Goal: Find specific page/section: Find specific page/section

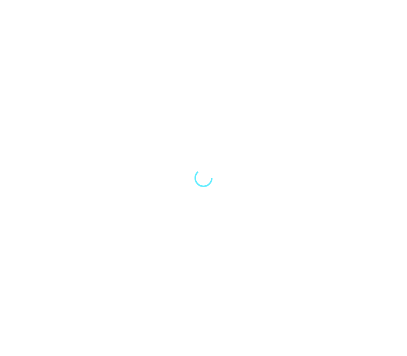
select select "Song"
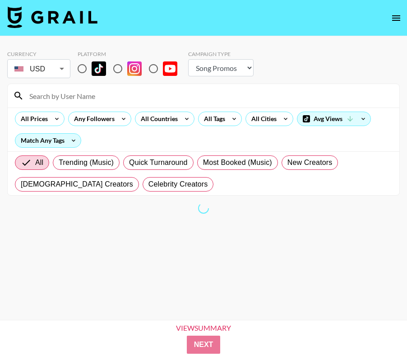
click at [80, 67] on input "radio" at bounding box center [82, 68] width 19 height 19
radio input "true"
click at [44, 70] on body "Currency USD USD ​ Platform Campaign Type Choose Type... Song Promos Brand Prom…" at bounding box center [203, 192] width 407 height 385
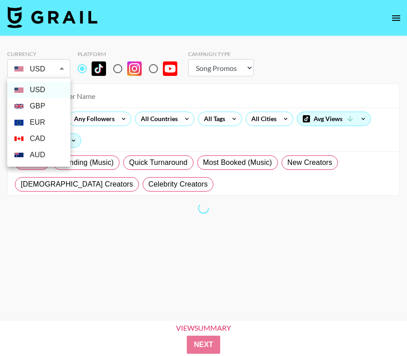
click at [44, 103] on li "GBP" at bounding box center [38, 106] width 63 height 16
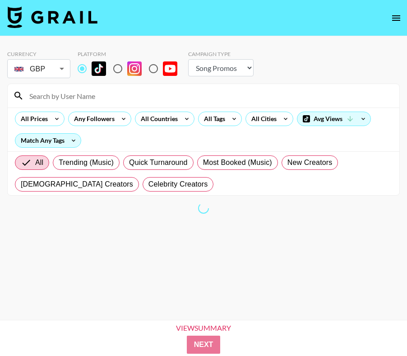
click at [55, 92] on li "GBP" at bounding box center [38, 93] width 47 height 9
type input "GBP"
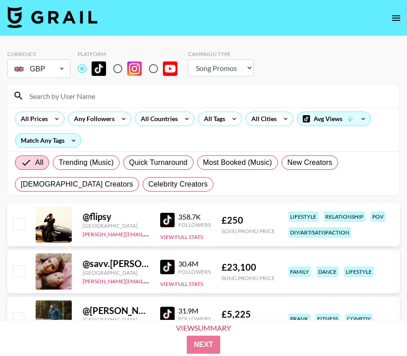
click at [60, 95] on input at bounding box center [209, 95] width 370 height 14
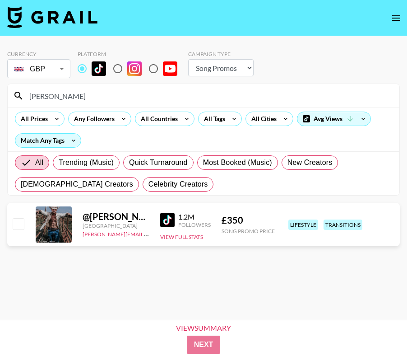
type input "[PERSON_NAME]"
click at [42, 74] on body "Currency GBP GBP ​ Platform Campaign Type Choose Type... Song Promos Brand Prom…" at bounding box center [203, 192] width 407 height 385
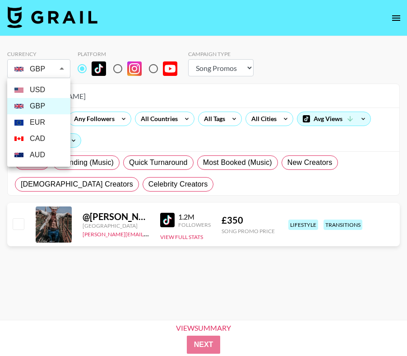
click at [35, 91] on li "USD" at bounding box center [38, 90] width 63 height 16
type input "USD"
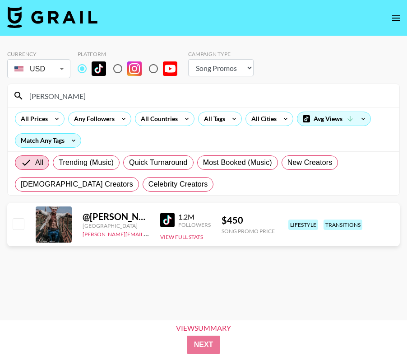
click at [74, 99] on input "[PERSON_NAME]" at bounding box center [209, 95] width 370 height 14
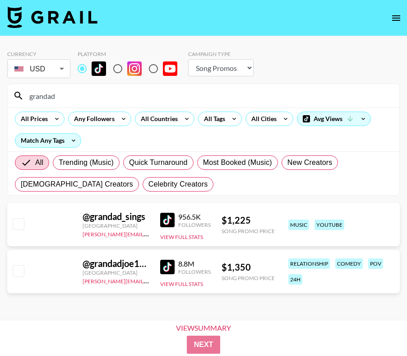
type input "grandad"
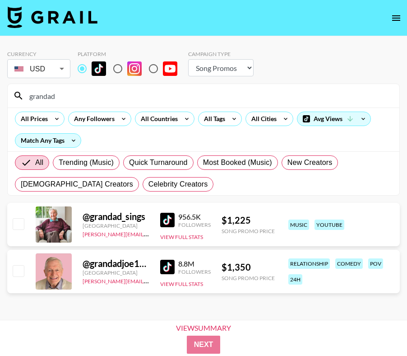
click at [55, 68] on body "Currency USD USD ​ Platform Campaign Type Choose Type... Song Promos Brand Prom…" at bounding box center [203, 192] width 407 height 385
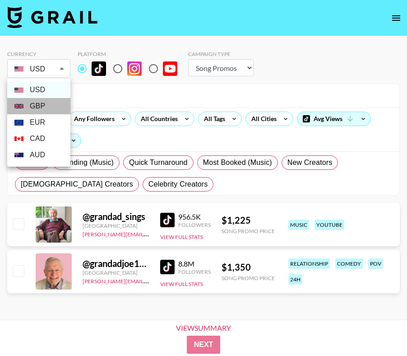
click at [51, 109] on li "GBP" at bounding box center [38, 106] width 63 height 16
type input "GBP"
